Goal: Check status: Check status

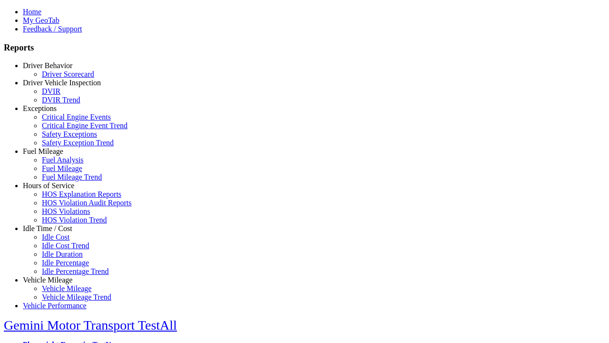
click at [55, 155] on link "Fuel Mileage" at bounding box center [43, 151] width 40 height 8
click at [62, 181] on link "Fuel Mileage Trend" at bounding box center [72, 177] width 60 height 8
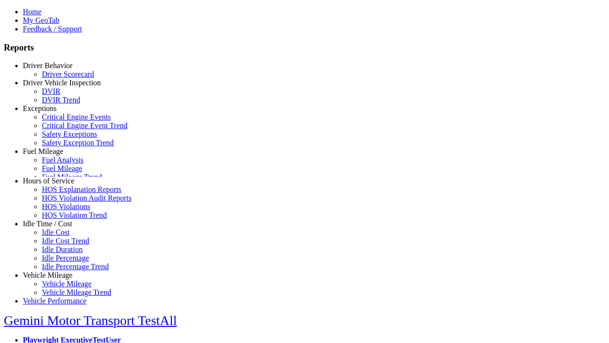
select select "**"
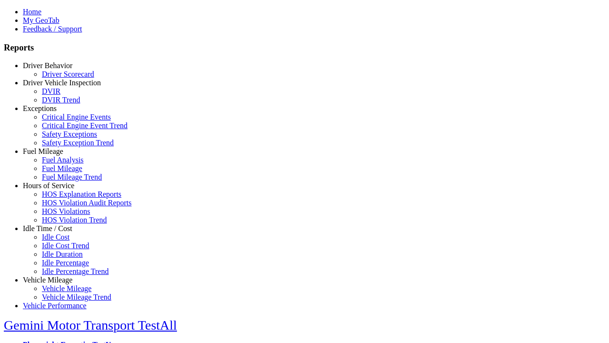
type input "*********"
